Goal: Task Accomplishment & Management: Manage account settings

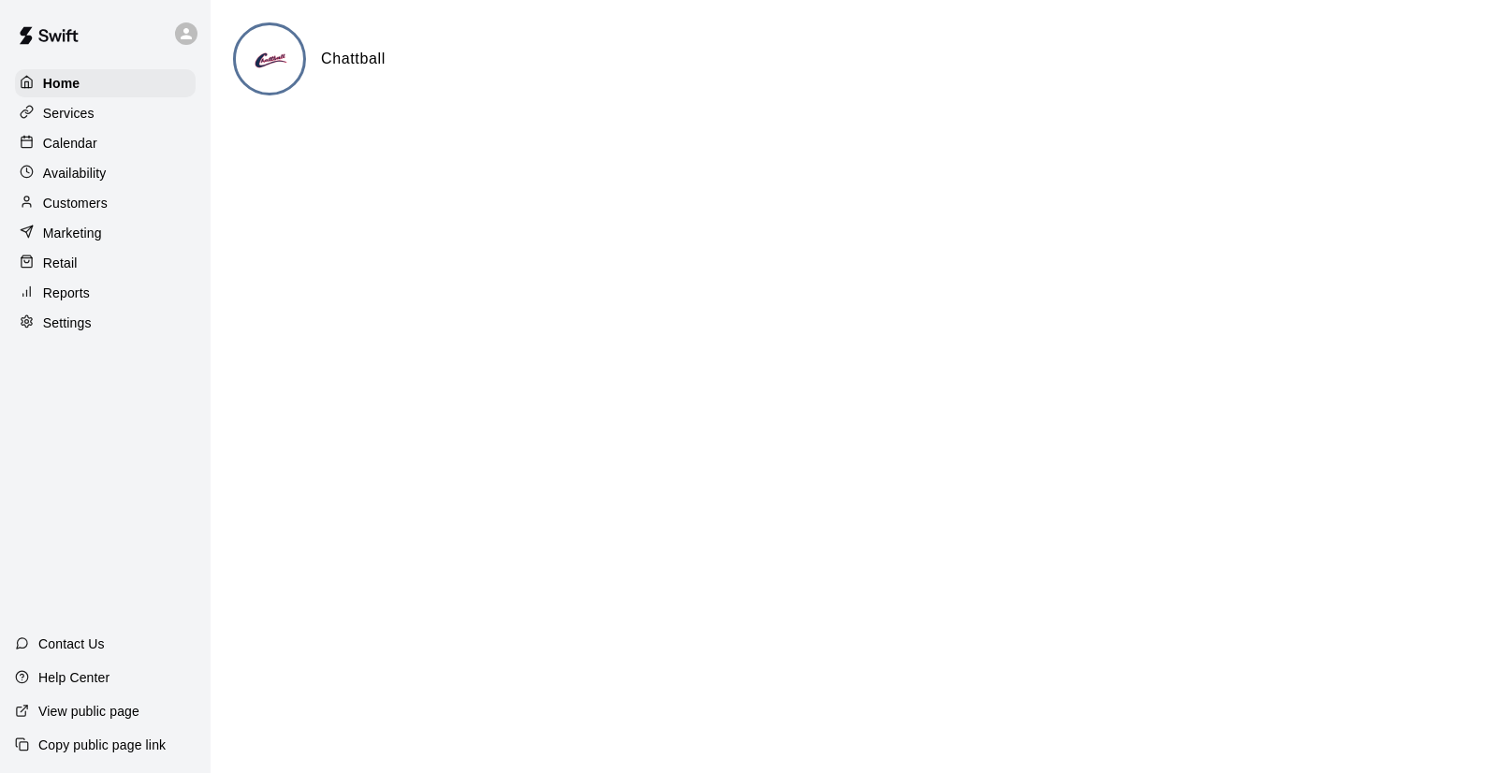
click at [82, 136] on p "Calendar" at bounding box center [70, 143] width 54 height 19
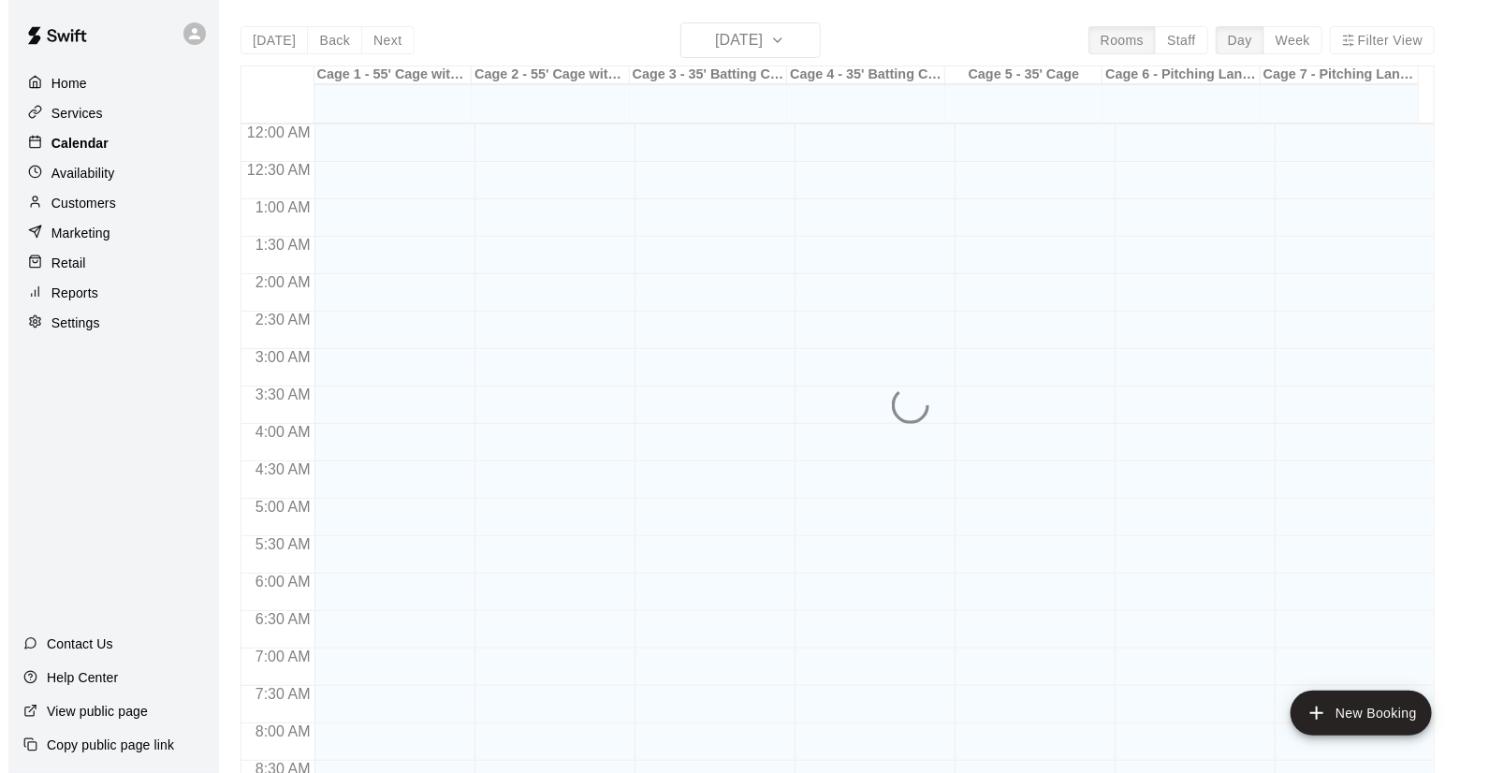
scroll to position [898, 0]
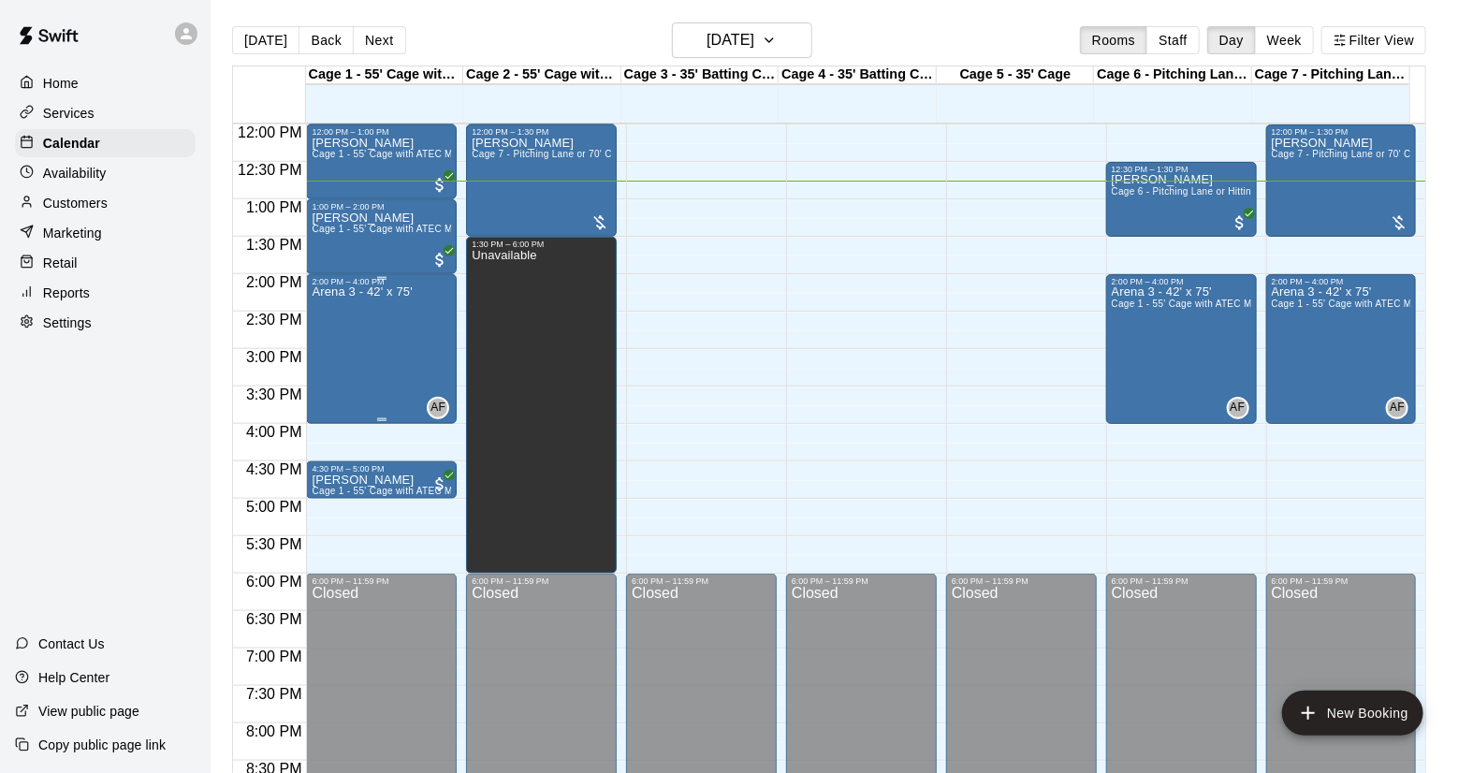
click at [395, 361] on div "Arena 3 - 42' x 75'" at bounding box center [362, 672] width 100 height 773
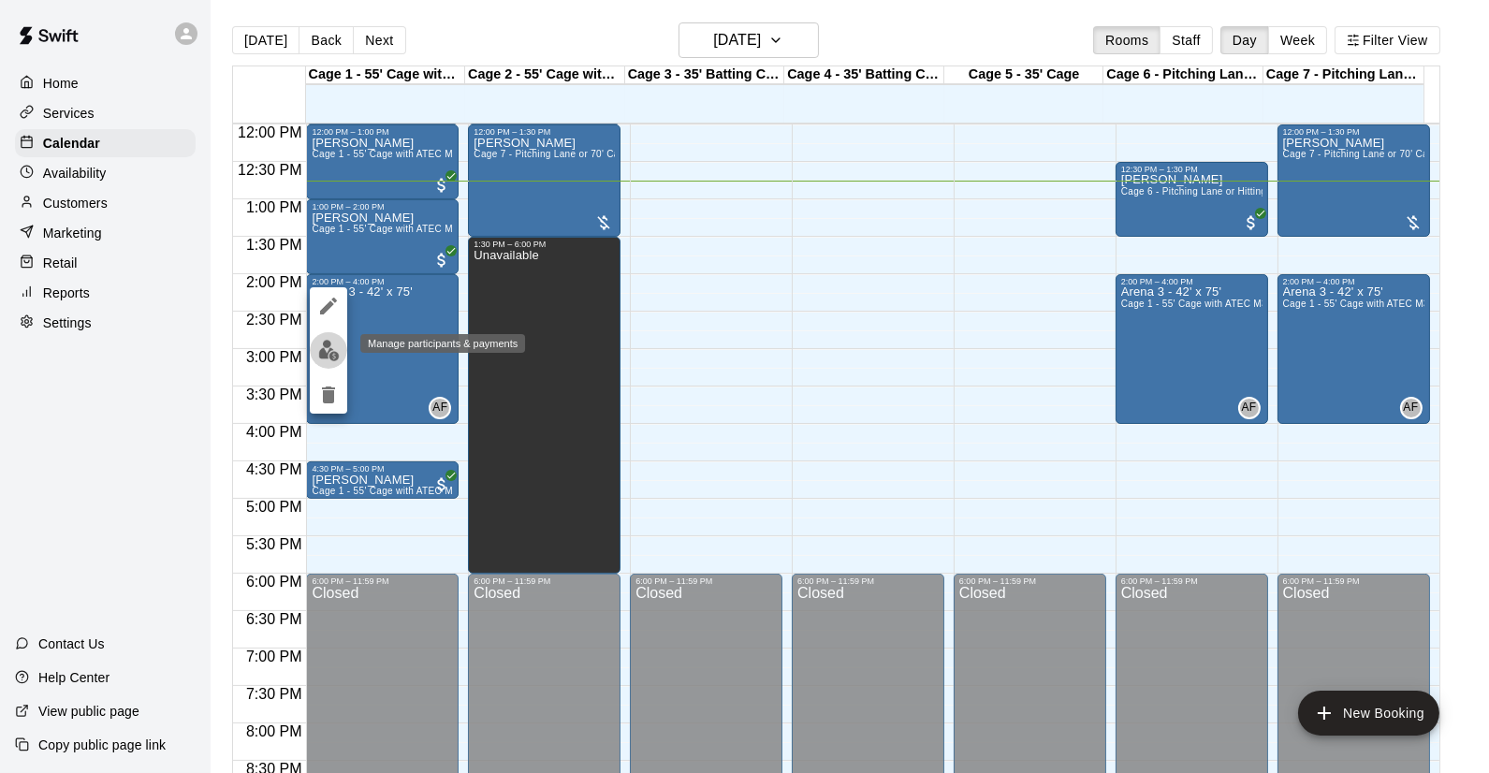
click at [325, 351] on img "edit" at bounding box center [329, 351] width 22 height 22
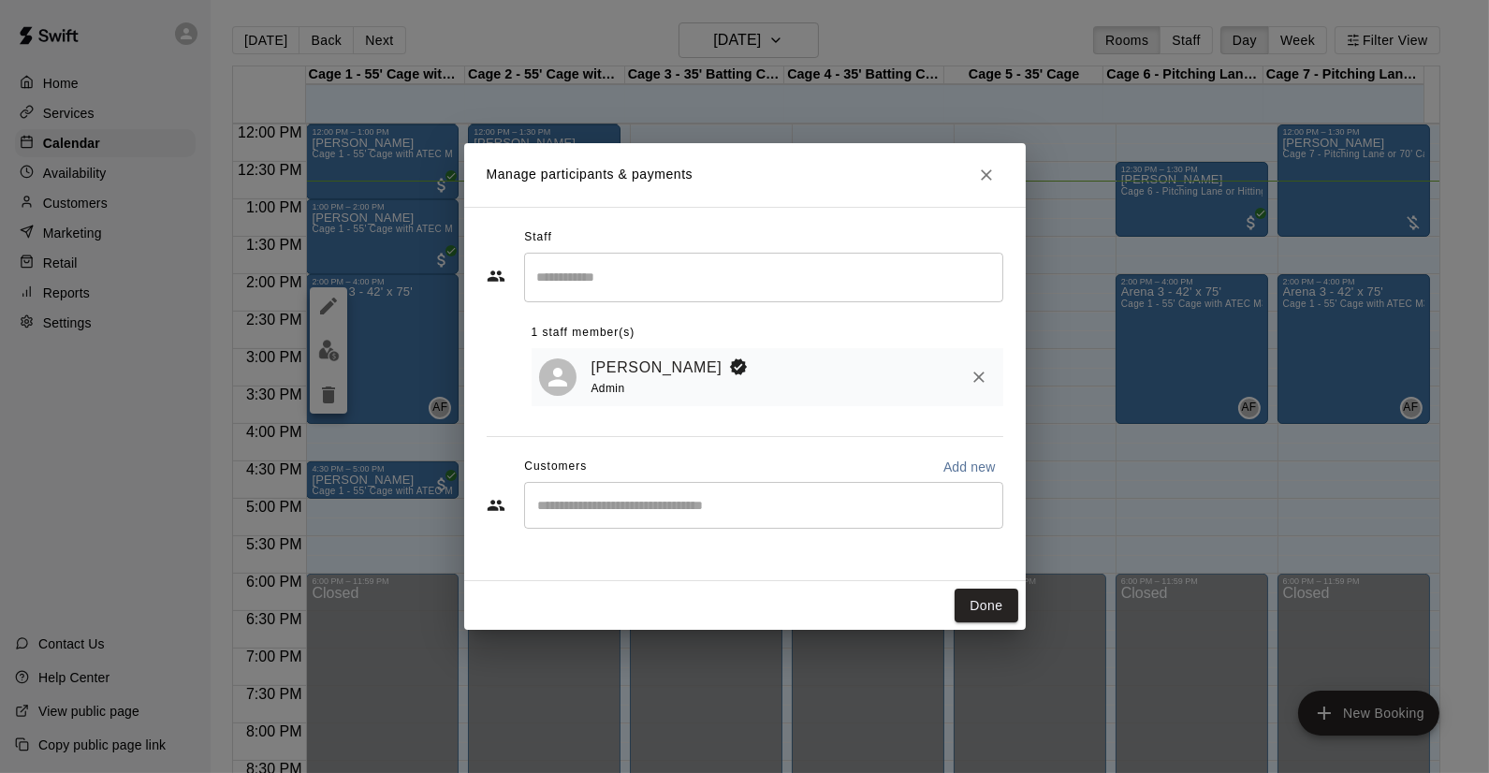
click at [863, 385] on div "[PERSON_NAME] Admin" at bounding box center [793, 378] width 404 height 44
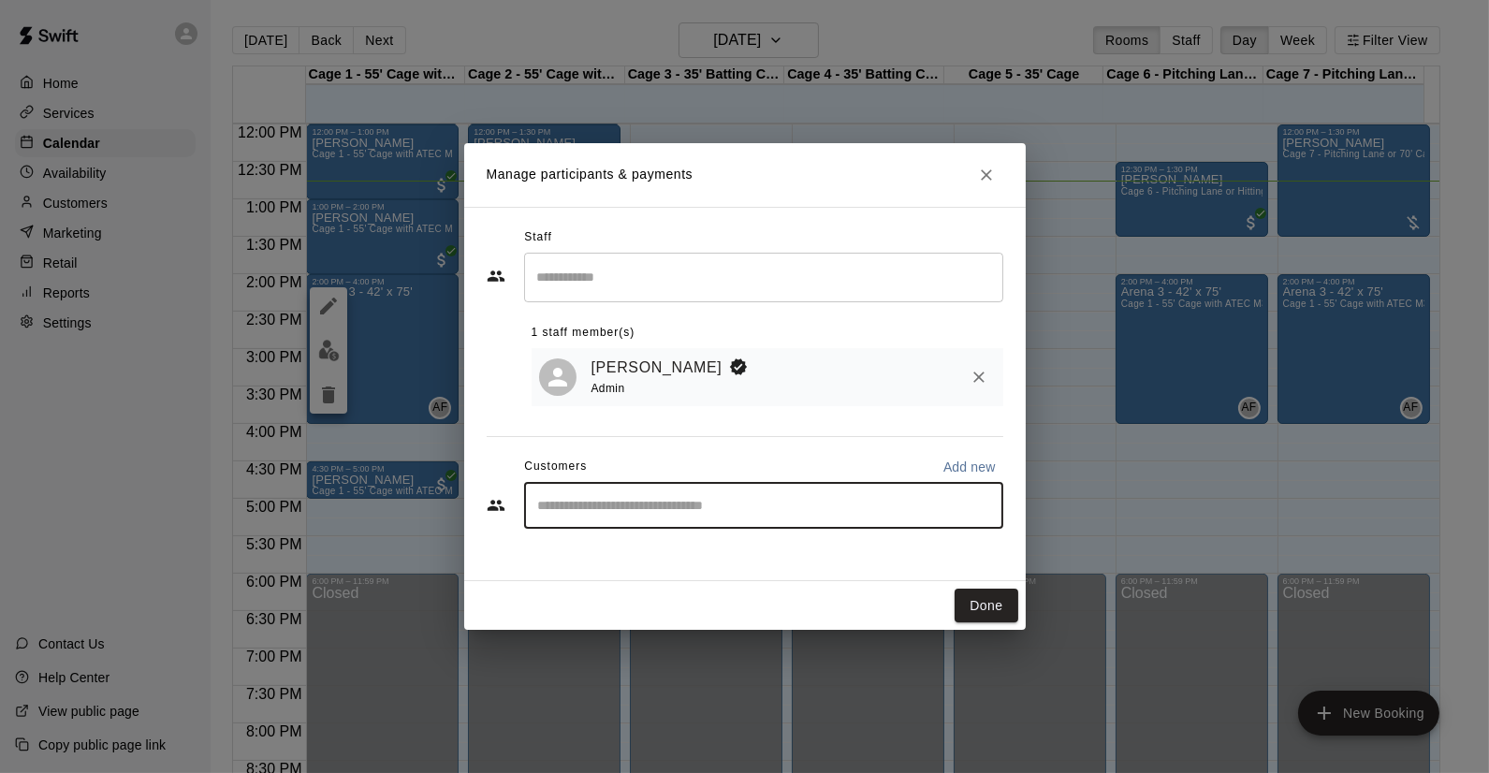
click at [764, 504] on input "Start typing to search customers..." at bounding box center [764, 505] width 462 height 19
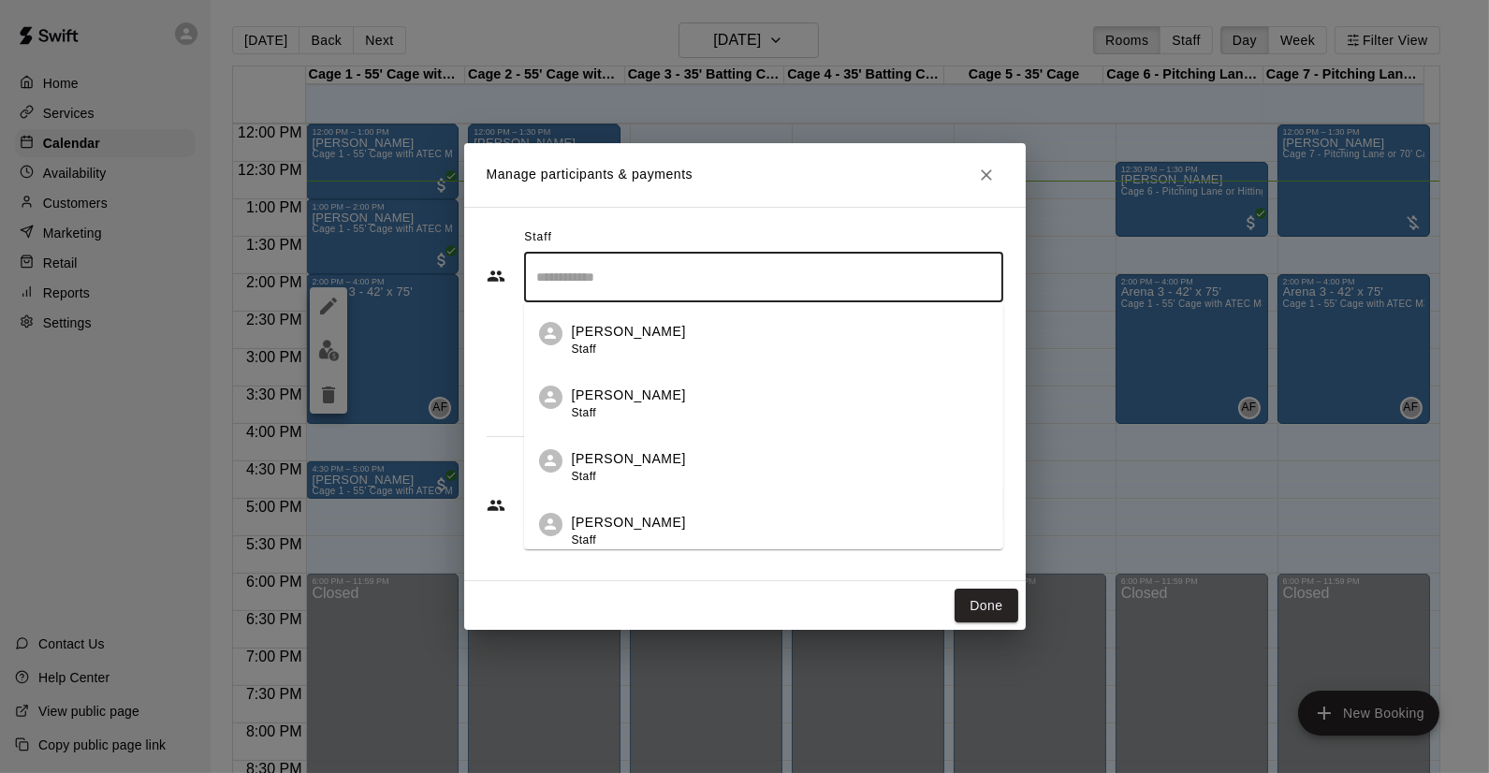
click at [732, 283] on input "Search staff" at bounding box center [764, 277] width 462 height 33
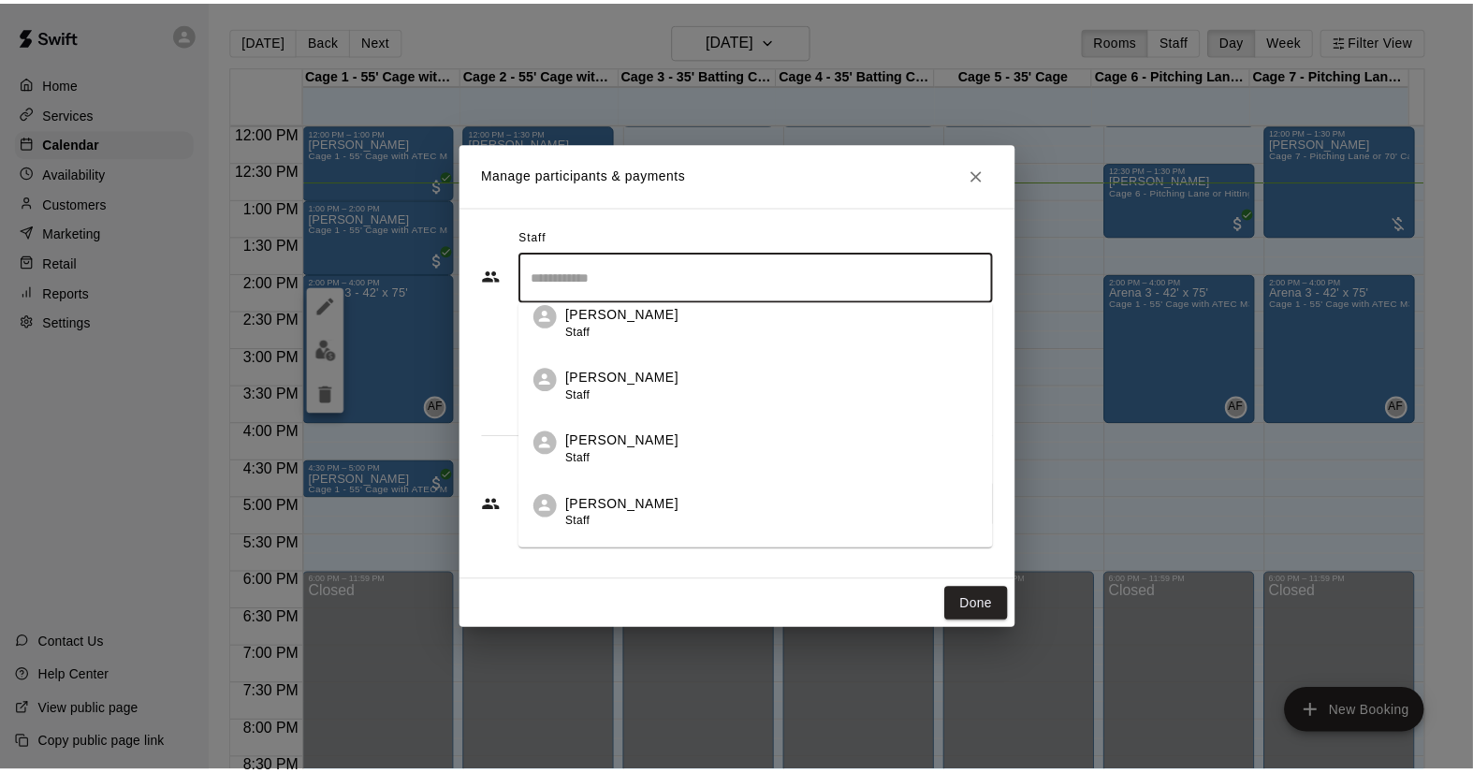
scroll to position [134, 0]
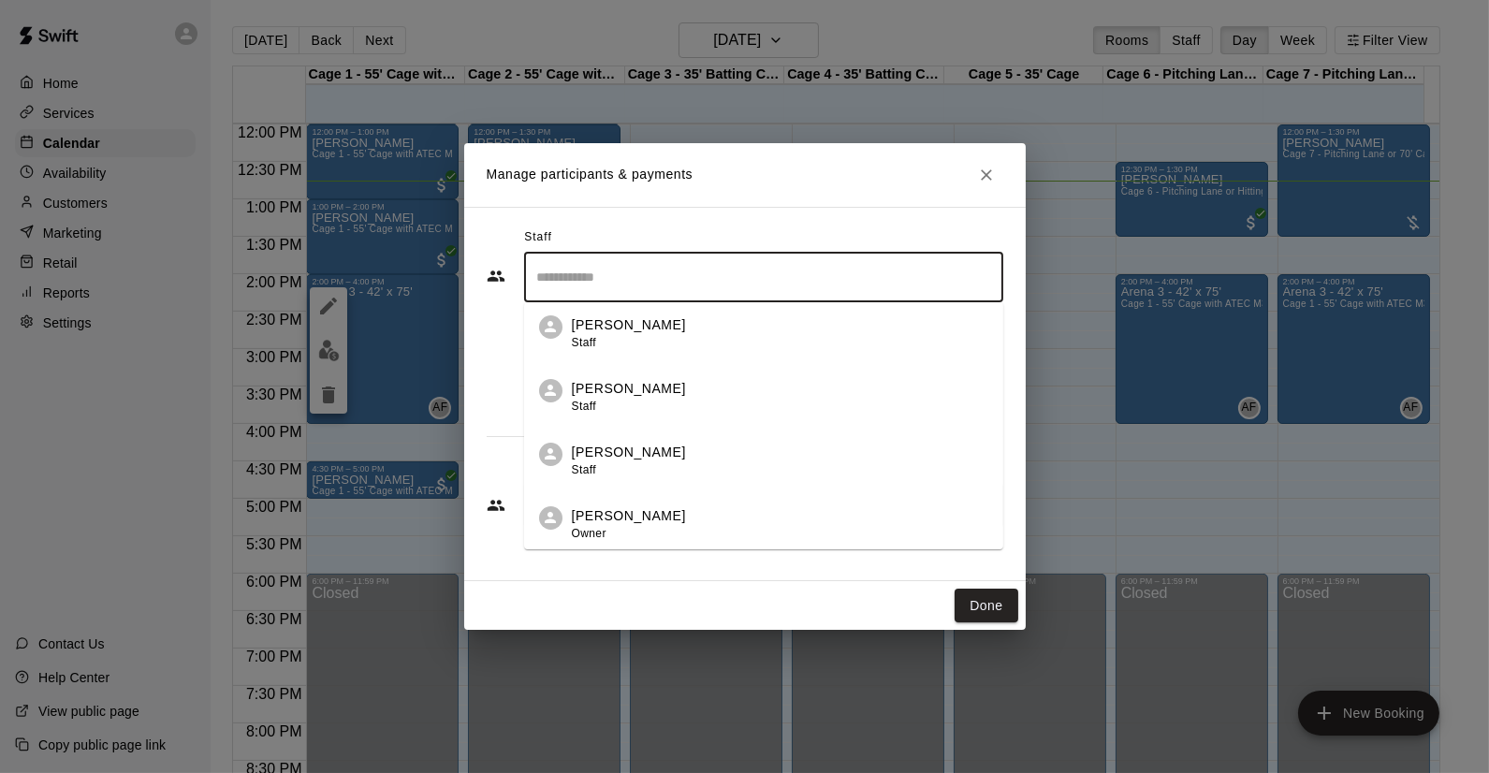
click at [770, 532] on div "[PERSON_NAME] Owner" at bounding box center [780, 524] width 416 height 36
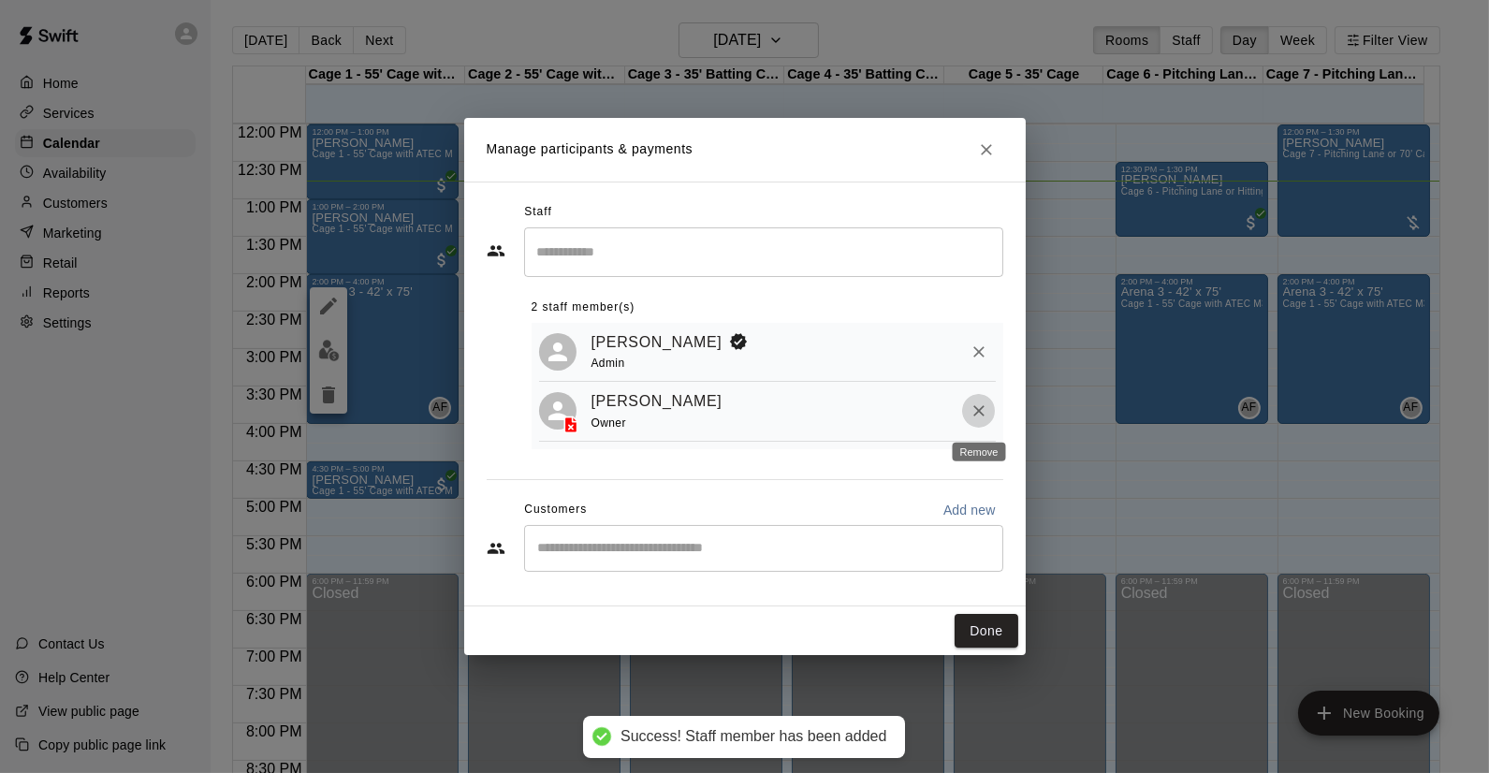
click at [973, 408] on icon "Remove" at bounding box center [978, 411] width 11 height 11
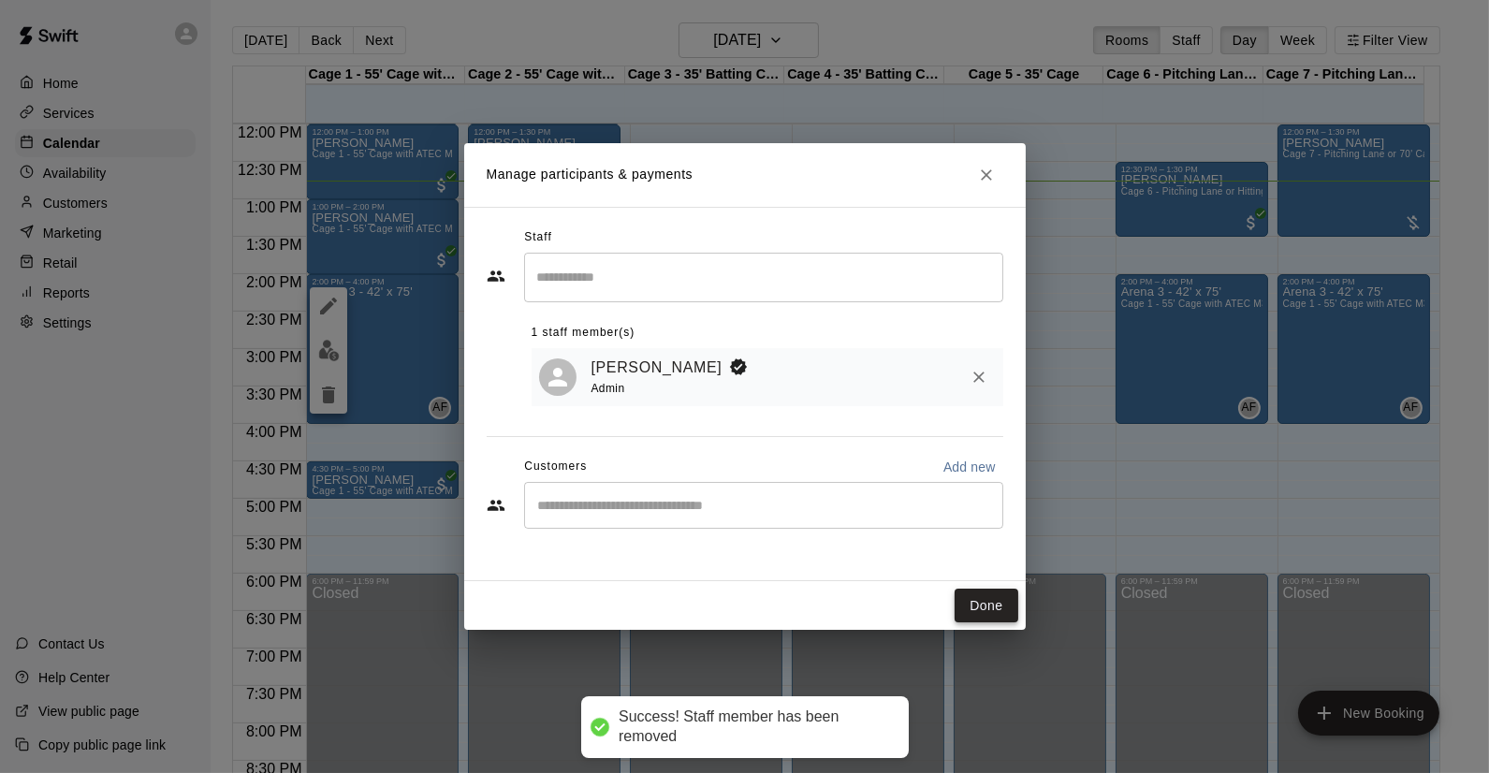
click at [971, 596] on button "Done" at bounding box center [986, 606] width 63 height 35
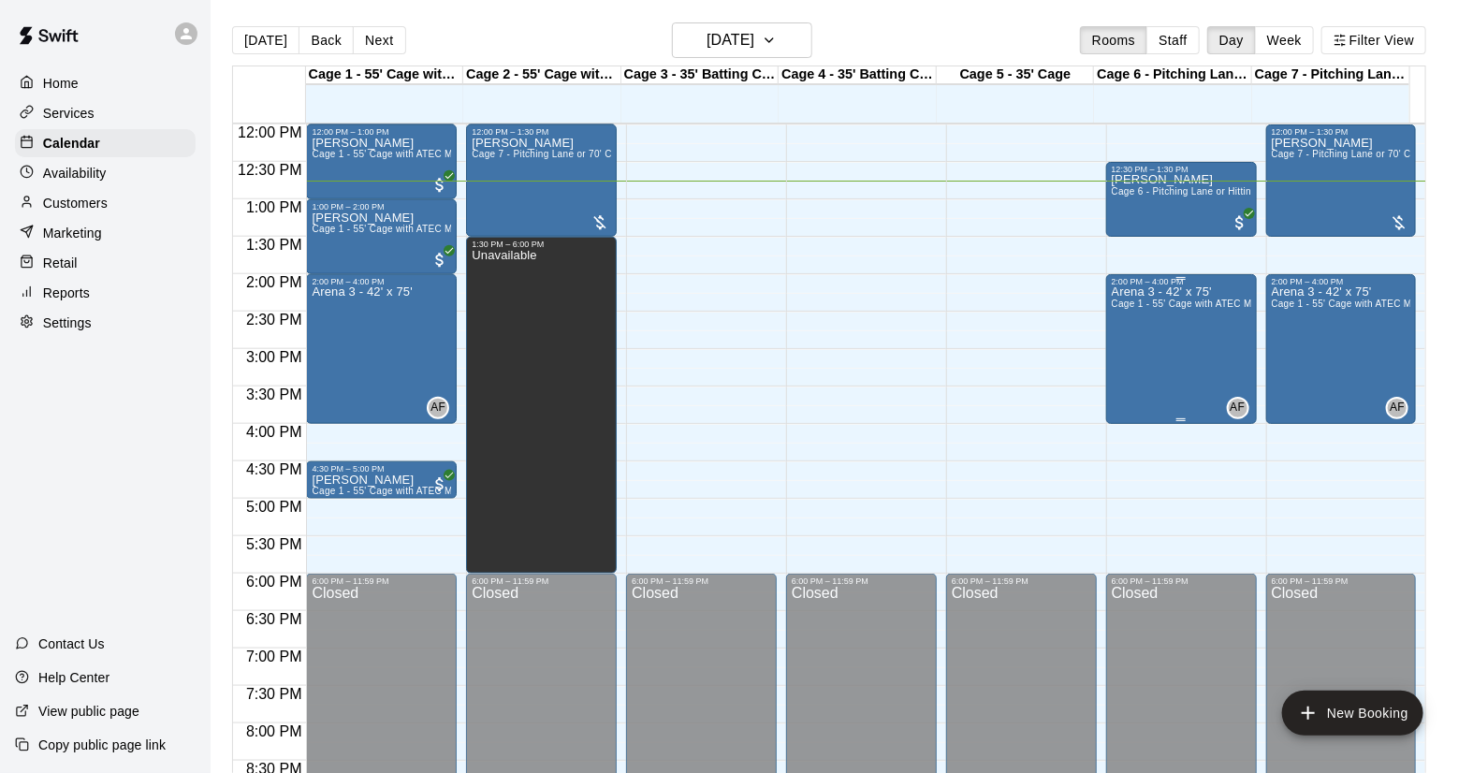
click at [1196, 336] on div "Arena 3 - 42' x 75' Cage 1 - 55' Cage with ATEC M3X 2.0 Baseball Pitching Machi…" at bounding box center [1181, 672] width 139 height 773
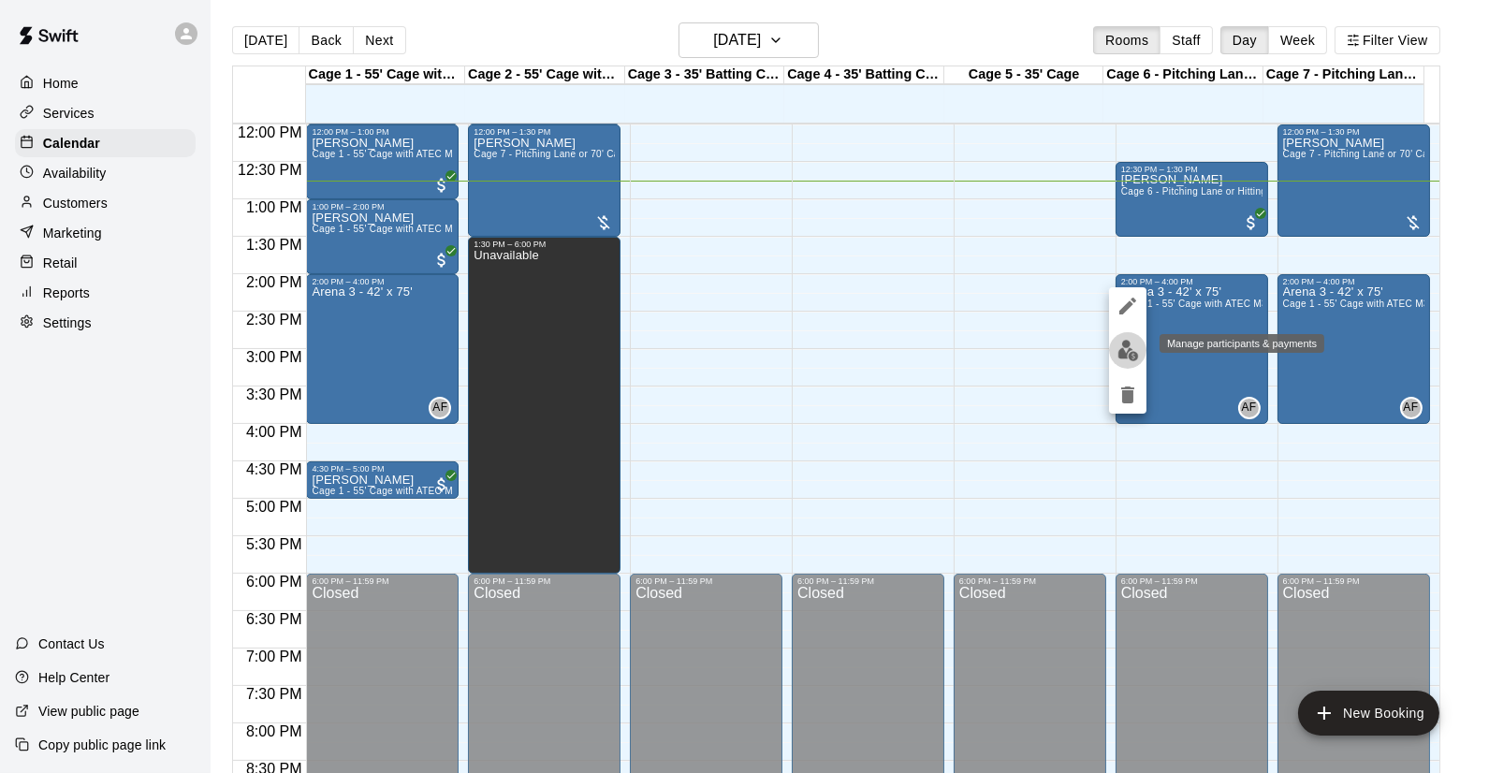
click at [1123, 354] on img "edit" at bounding box center [1128, 351] width 22 height 22
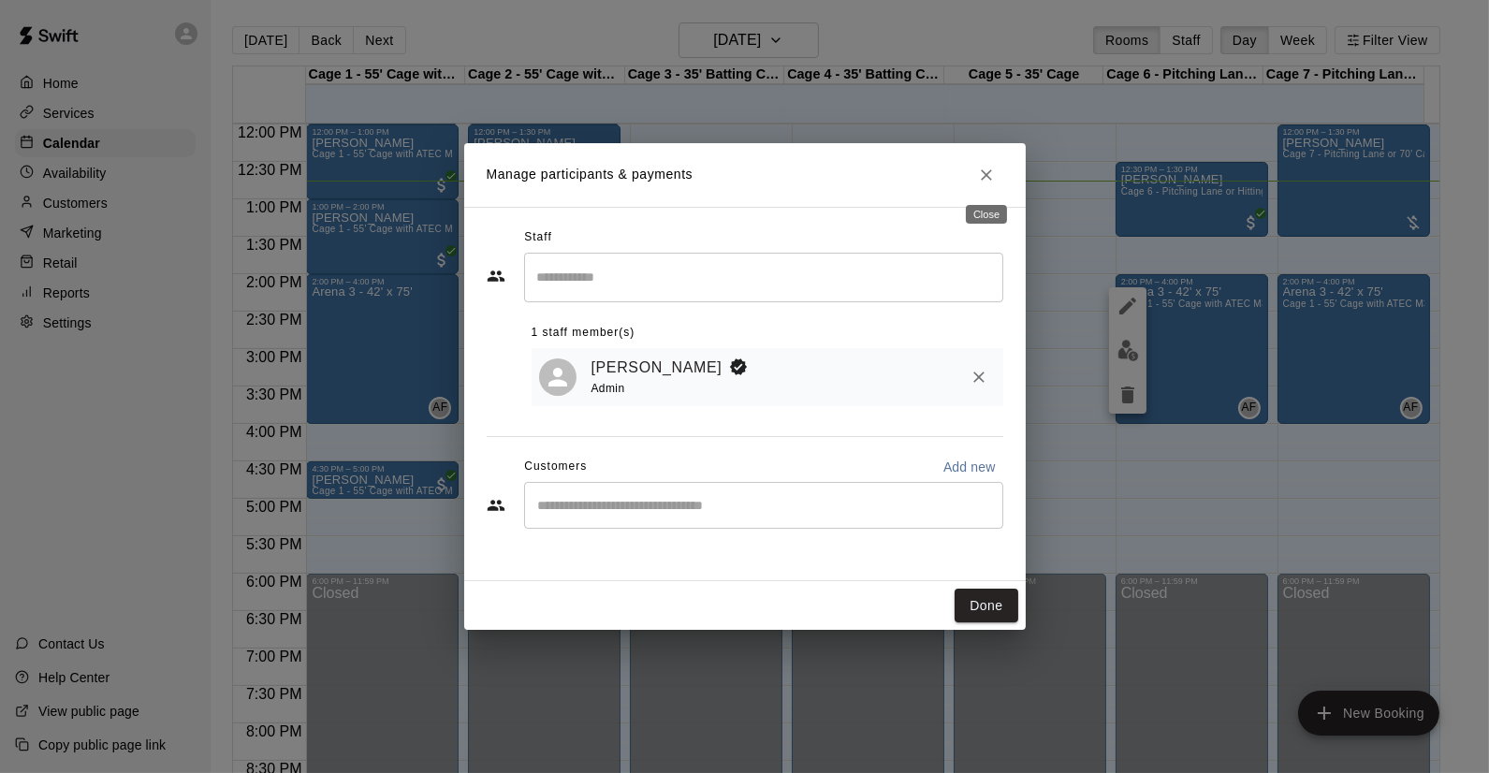
click at [989, 174] on icon "Close" at bounding box center [986, 175] width 19 height 19
